Goal: Navigation & Orientation: Find specific page/section

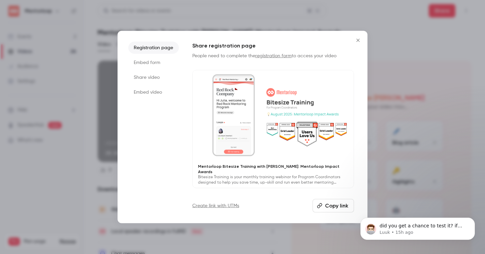
scroll to position [44, 0]
click at [359, 42] on icon "Close" at bounding box center [358, 40] width 8 height 5
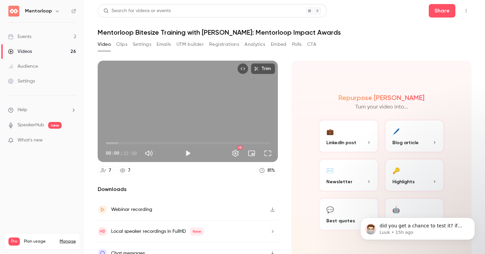
click at [56, 39] on link "Events 2" at bounding box center [42, 36] width 84 height 15
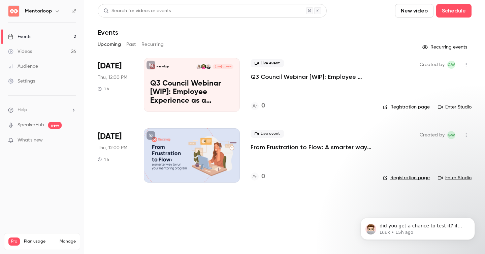
click at [19, 34] on div "Events" at bounding box center [19, 36] width 23 height 7
